Goal: Task Accomplishment & Management: Manage account settings

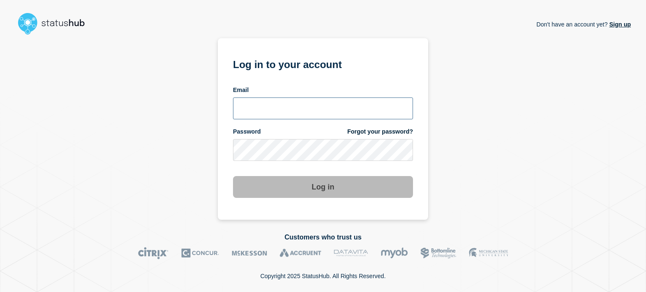
type input "[PERSON_NAME][EMAIL_ADDRESS][DOMAIN_NAME]"
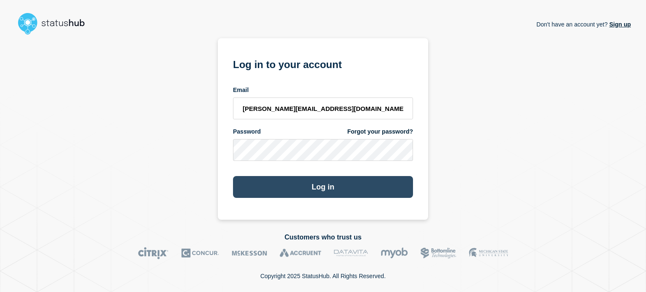
click at [259, 185] on button "Log in" at bounding box center [323, 187] width 180 height 22
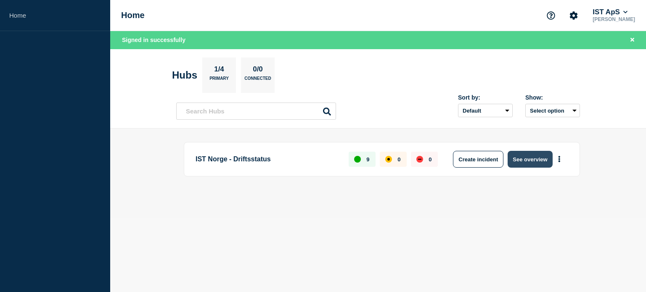
click at [537, 158] on button "See overview" at bounding box center [530, 159] width 45 height 17
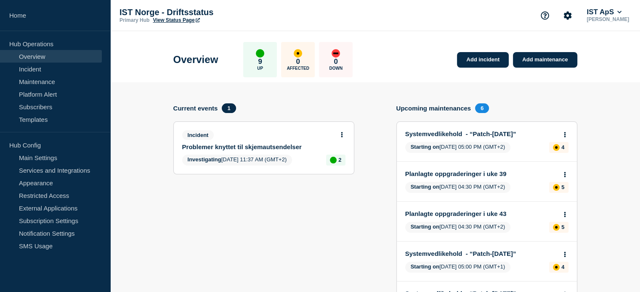
click at [265, 148] on link "Problemer knyttet til skjemautsendelser" at bounding box center [258, 146] width 152 height 7
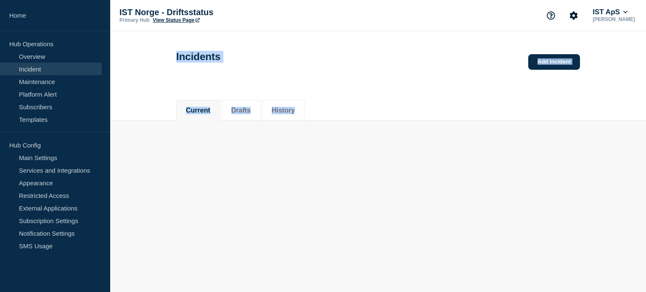
click at [265, 148] on main "Incidents Add incident Current Drafts History" at bounding box center [378, 90] width 536 height 119
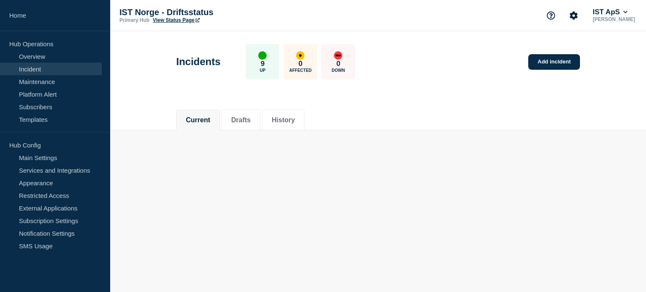
click at [265, 148] on main "Incidents 9 Up 0 Affected 0 Down Add incident Current Drafts History" at bounding box center [378, 95] width 536 height 129
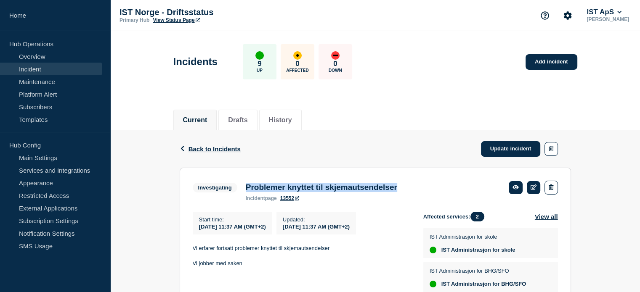
drag, startPoint x: 426, startPoint y: 186, endPoint x: 257, endPoint y: 183, distance: 168.7
click at [247, 183] on div "Investigating Problemer knyttet til skjemautsendelser incident page 13552" at bounding box center [375, 191] width 365 height 21
copy h3 "Problemer knyttet til skjemautsendelser"
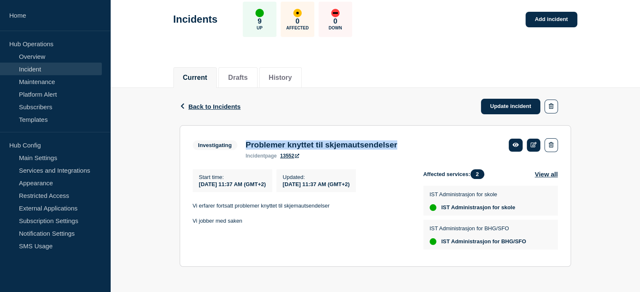
scroll to position [46, 0]
click at [514, 103] on link "Update incident" at bounding box center [511, 107] width 60 height 16
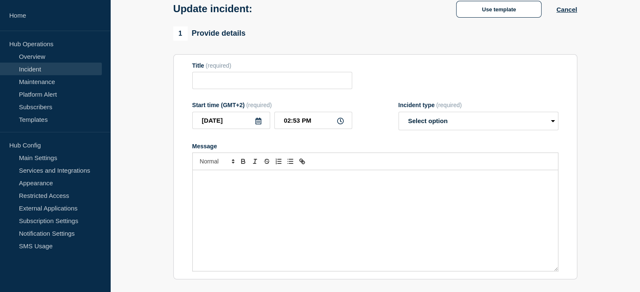
type input "Problemer knyttet til skjemautsendelser"
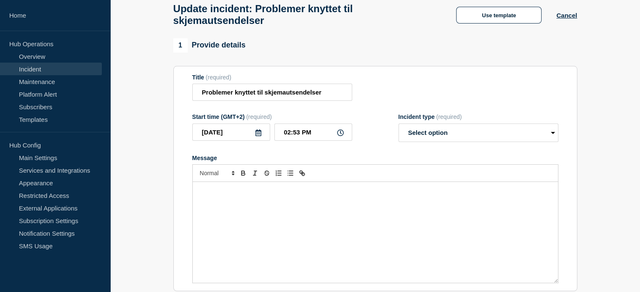
click at [224, 195] on p "Message" at bounding box center [375, 191] width 353 height 8
click at [220, 176] on span "Font size" at bounding box center [216, 173] width 41 height 10
click at [214, 202] on span "submenu" at bounding box center [217, 196] width 34 height 11
click at [212, 178] on span "Font size" at bounding box center [216, 173] width 41 height 10
click at [212, 186] on span "submenu" at bounding box center [217, 185] width 34 height 11
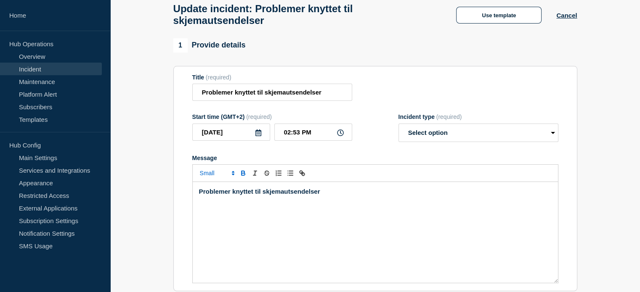
click at [222, 195] on strong "Problemer knyttet til skjemautsendelser" at bounding box center [259, 191] width 121 height 7
click at [212, 178] on span "Font size" at bounding box center [216, 173] width 41 height 10
click at [209, 189] on span "submenu" at bounding box center [217, 185] width 34 height 11
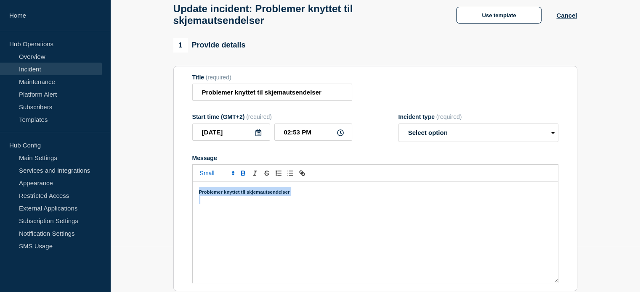
click at [242, 177] on icon "Toggle bold text" at bounding box center [243, 174] width 8 height 8
click at [306, 196] on h3 "Problemer knyttet til skjemautsendelser" at bounding box center [375, 191] width 353 height 9
drag, startPoint x: 301, startPoint y: 197, endPoint x: 123, endPoint y: 195, distance: 177.9
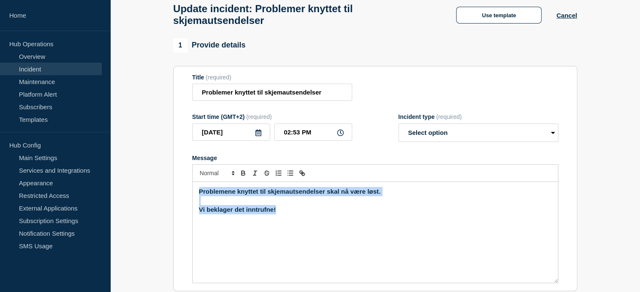
copy div "Problemene knyttet til skjemautsendelser skal nå være løst. Vi beklager det inn…"
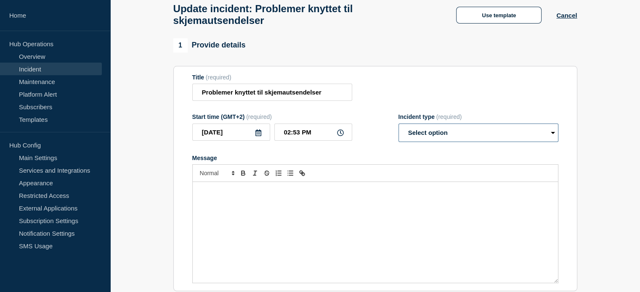
click at [425, 141] on select "Select option Investigating Identified Monitoring Resolved" at bounding box center [478, 133] width 160 height 19
select select "investigating"
click at [398, 128] on select "Select option Investigating Identified Monitoring Resolved" at bounding box center [478, 133] width 160 height 19
drag, startPoint x: 429, startPoint y: 139, endPoint x: 430, endPoint y: 144, distance: 5.1
click at [429, 139] on select "Select option Investigating Identified Monitoring Resolved" at bounding box center [478, 133] width 160 height 19
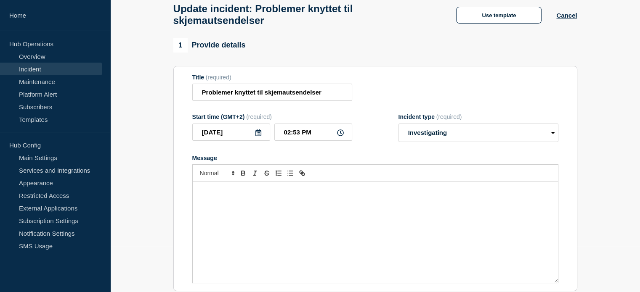
click at [208, 204] on p "Message" at bounding box center [375, 200] width 353 height 8
click at [216, 170] on div at bounding box center [375, 173] width 366 height 18
click at [215, 178] on span "Font size" at bounding box center [216, 173] width 41 height 10
click at [211, 201] on span "submenu" at bounding box center [217, 196] width 34 height 11
click at [223, 188] on div "﻿" at bounding box center [375, 232] width 365 height 101
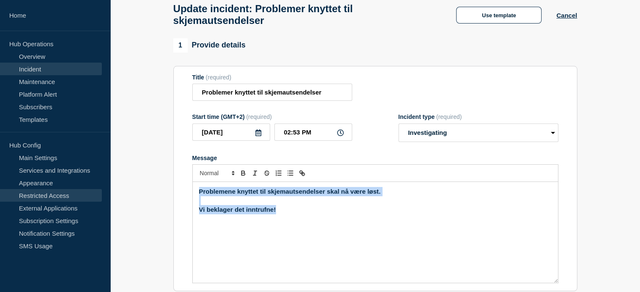
drag, startPoint x: 112, startPoint y: 216, endPoint x: 21, endPoint y: 195, distance: 93.7
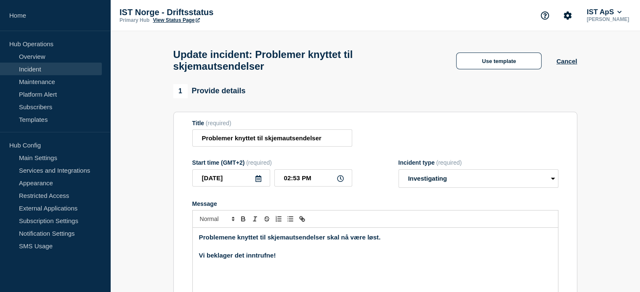
click at [568, 58] on div "Use template Cancel" at bounding box center [508, 61] width 135 height 18
click at [569, 62] on button "Cancel" at bounding box center [566, 61] width 21 height 7
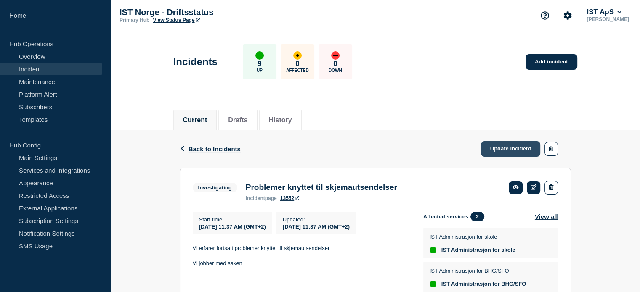
click at [508, 148] on link "Update incident" at bounding box center [511, 149] width 60 height 16
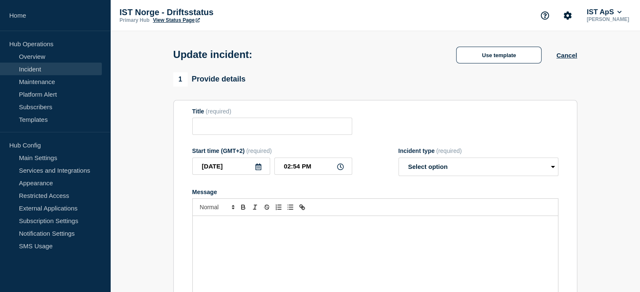
type input "Problemer knyttet til skjemautsendelser"
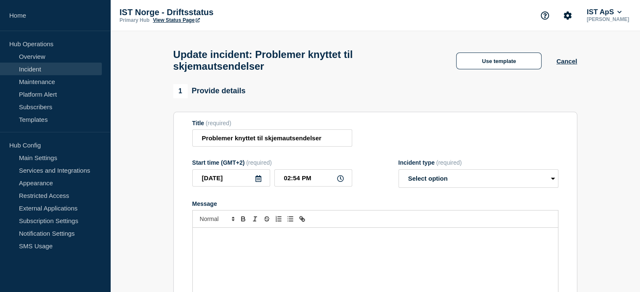
click at [211, 250] on div "Message" at bounding box center [375, 278] width 365 height 101
paste div "Message"
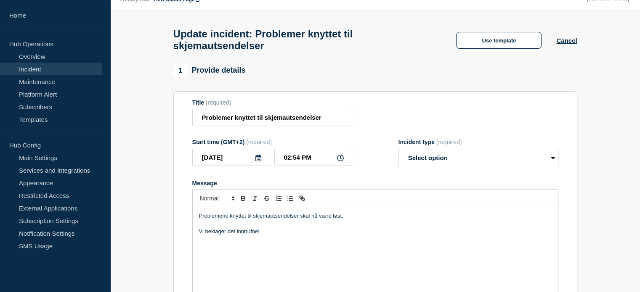
scroll to position [28, 0]
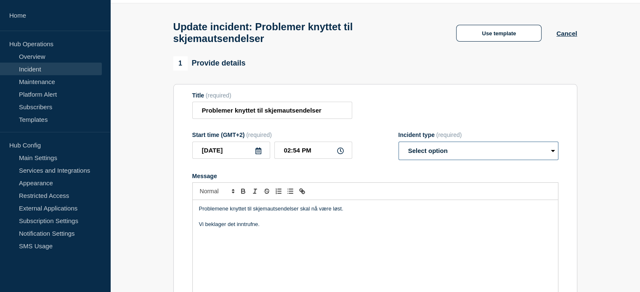
click at [469, 160] on select "Select option Investigating Identified Monitoring Resolved" at bounding box center [478, 151] width 160 height 19
click at [398, 146] on select "Select option Investigating Identified Monitoring Resolved" at bounding box center [478, 151] width 160 height 19
click at [321, 213] on p "Problemene knyttet til skjemautsendelser skal nå være løst." at bounding box center [375, 209] width 353 height 8
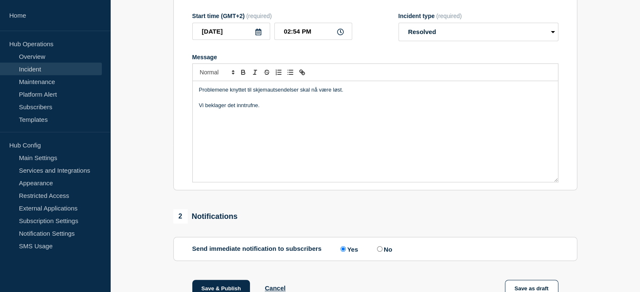
scroll to position [84, 0]
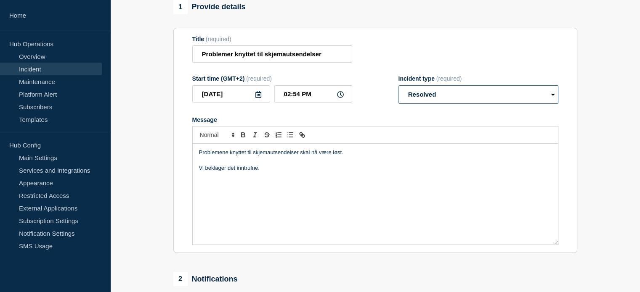
click at [435, 97] on select "Select option Investigating Identified Monitoring Resolved" at bounding box center [478, 94] width 160 height 19
select select "monitoring"
click at [398, 90] on select "Select option Investigating Identified Monitoring Resolved" at bounding box center [478, 94] width 160 height 19
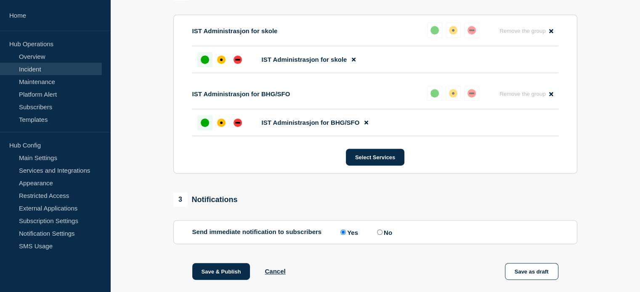
scroll to position [379, 0]
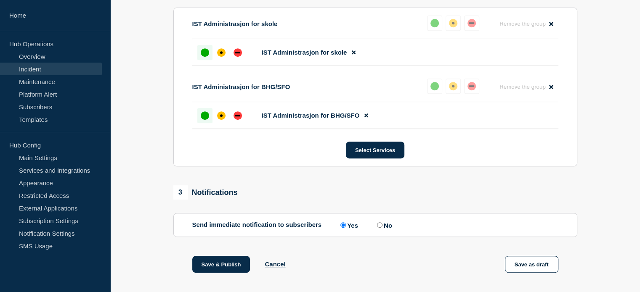
click at [380, 228] on input "No" at bounding box center [379, 225] width 5 height 5
radio input "true"
radio input "false"
click at [222, 267] on button "Save & Publish" at bounding box center [221, 264] width 58 height 17
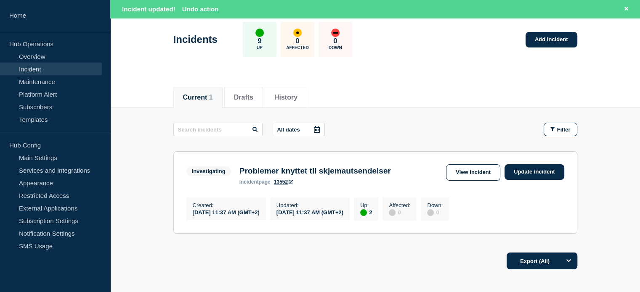
scroll to position [84, 0]
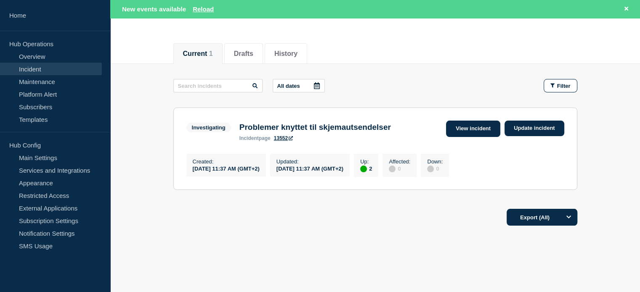
click at [477, 129] on link "View incident" at bounding box center [473, 129] width 54 height 16
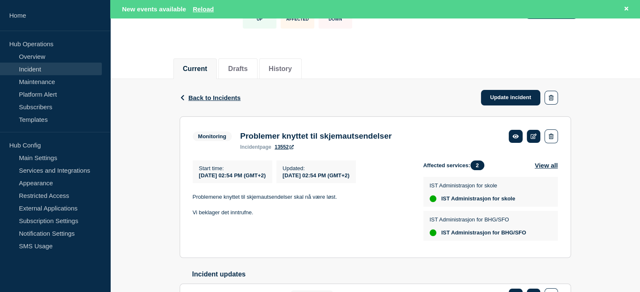
scroll to position [70, 0]
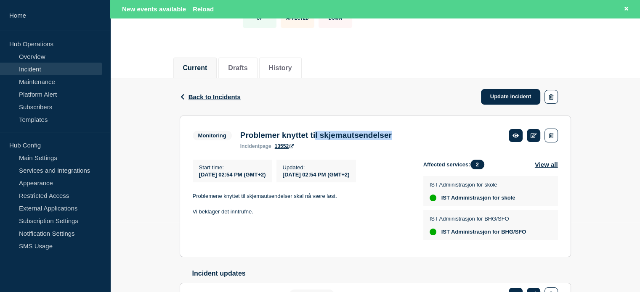
drag, startPoint x: 339, startPoint y: 137, endPoint x: 434, endPoint y: 139, distance: 94.3
click at [434, 139] on div "Monitoring Problemer knyttet til skjemautsendelser incident page 13552" at bounding box center [375, 139] width 365 height 21
click at [435, 140] on div "Monitoring Problemer knyttet til skjemautsendelser incident page 13552" at bounding box center [375, 139] width 365 height 21
click at [328, 200] on p "Problemene knyttet til skjemautsendelser skal nå være løst." at bounding box center [301, 197] width 217 height 8
click at [283, 203] on div "Problemene knyttet til skjemautsendelser skal nå være løst. Vi beklager det inn…" at bounding box center [301, 204] width 217 height 23
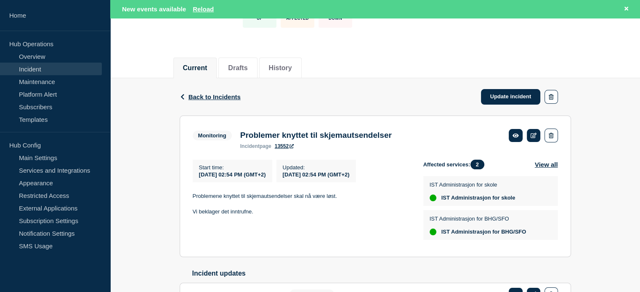
drag, startPoint x: 244, startPoint y: 213, endPoint x: 276, endPoint y: 217, distance: 31.8
click at [249, 215] on p "Vi beklager det inntrufne." at bounding box center [301, 212] width 217 height 8
drag, startPoint x: 223, startPoint y: 200, endPoint x: 290, endPoint y: 201, distance: 67.7
click at [286, 200] on p "Problemene knyttet til skjemautsendelser skal nå være løst." at bounding box center [301, 197] width 217 height 8
drag, startPoint x: 300, startPoint y: 202, endPoint x: 345, endPoint y: 201, distance: 45.9
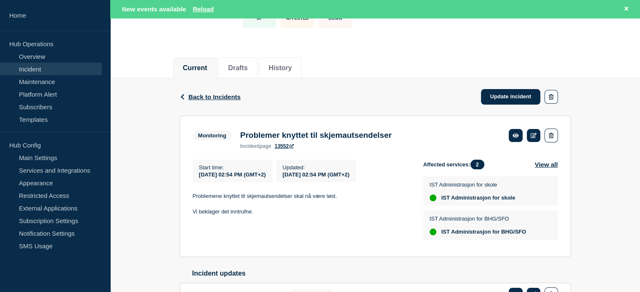
click at [300, 200] on p "Problemene knyttet til skjemautsendelser skal nå være løst." at bounding box center [301, 197] width 217 height 8
drag, startPoint x: 347, startPoint y: 201, endPoint x: 373, endPoint y: 203, distance: 25.7
click at [348, 200] on p "Problemene knyttet til skjemautsendelser skal nå være løst." at bounding box center [301, 197] width 217 height 8
drag, startPoint x: 238, startPoint y: 212, endPoint x: 268, endPoint y: 216, distance: 29.7
click at [196, 213] on p "Vi beklager det inntrufne." at bounding box center [301, 212] width 217 height 8
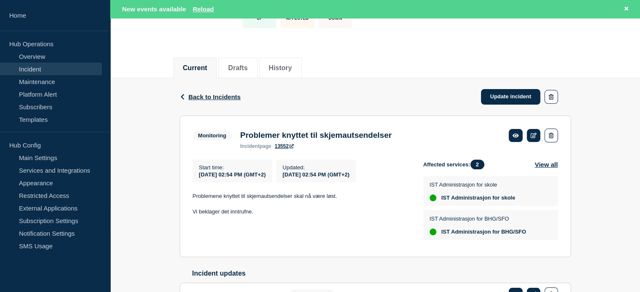
click at [290, 216] on p "Vi beklager det inntrufne." at bounding box center [301, 212] width 217 height 8
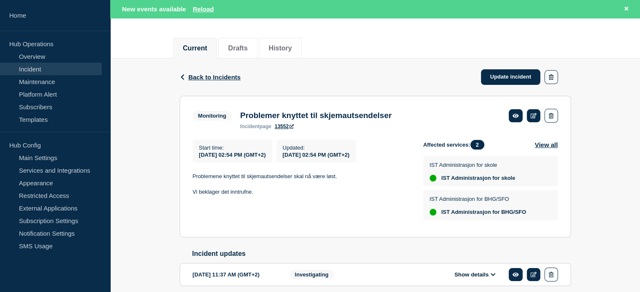
scroll to position [130, 0]
